Goal: Information Seeking & Learning: Understand process/instructions

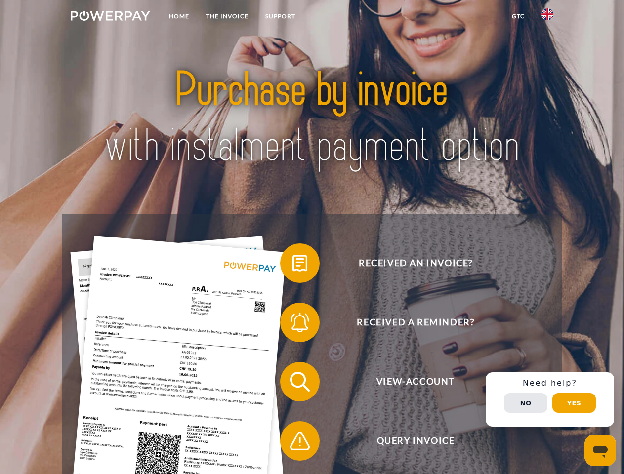
click at [110, 17] on img at bounding box center [111, 16] width 80 height 10
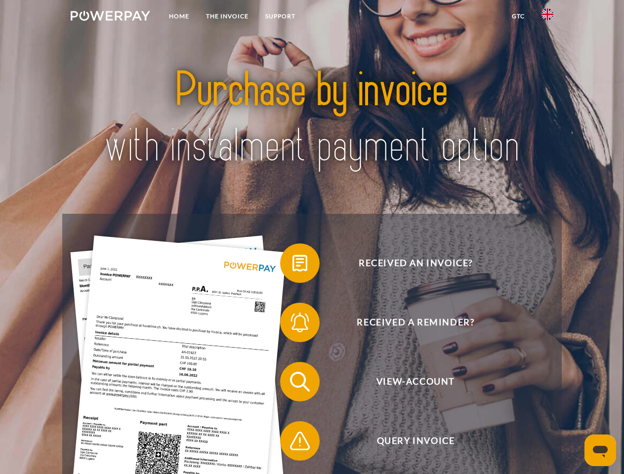
click at [547, 17] on img at bounding box center [548, 14] width 12 height 12
click at [518, 16] on link "GTC" at bounding box center [518, 16] width 30 height 18
click at [293, 265] on span at bounding box center [284, 263] width 49 height 49
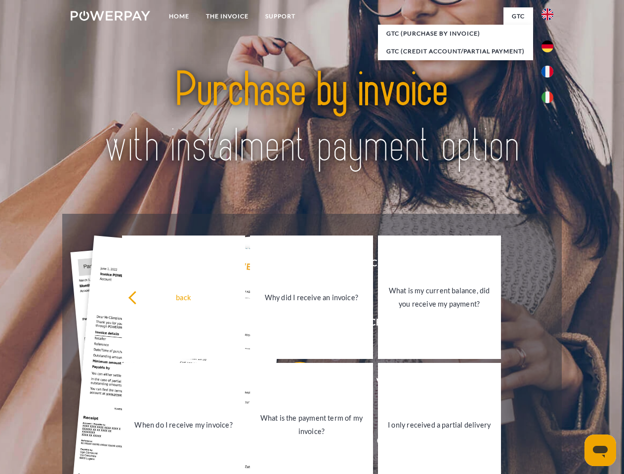
click at [245, 384] on link "When do I receive my invoice?" at bounding box center [183, 425] width 123 height 124
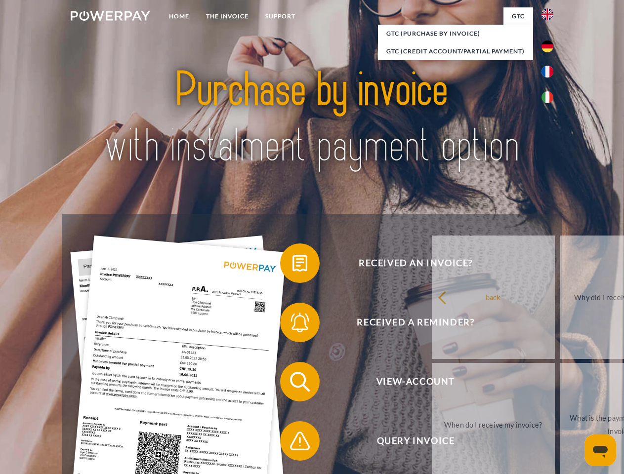
click at [293, 443] on span at bounding box center [284, 441] width 49 height 49
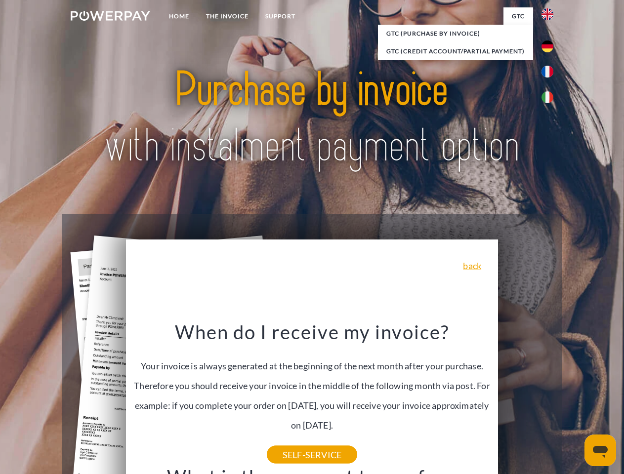
click at [526, 402] on span "View-Account" at bounding box center [415, 382] width 242 height 40
click at [574, 403] on header "Home THE INVOICE Support" at bounding box center [312, 341] width 624 height 682
